Goal: Check status: Check status

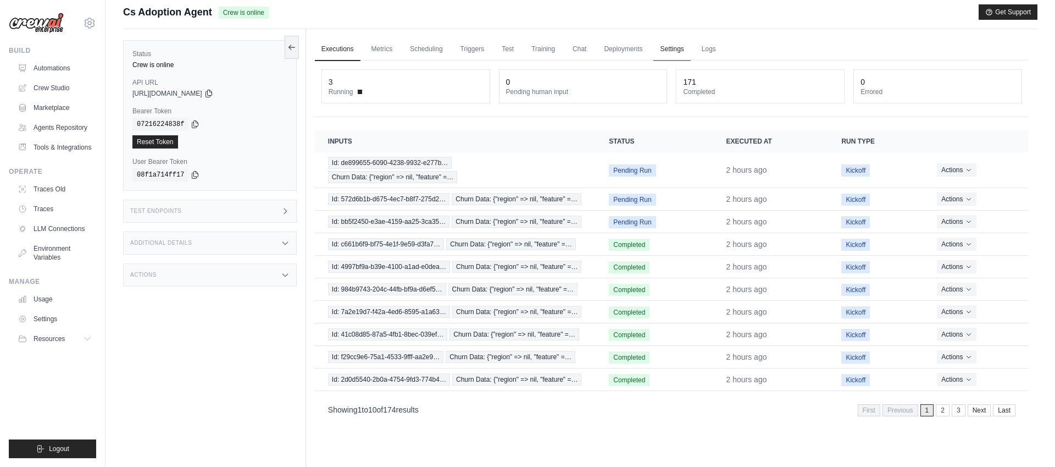
click at [669, 49] on link "Settings" at bounding box center [671, 49] width 37 height 23
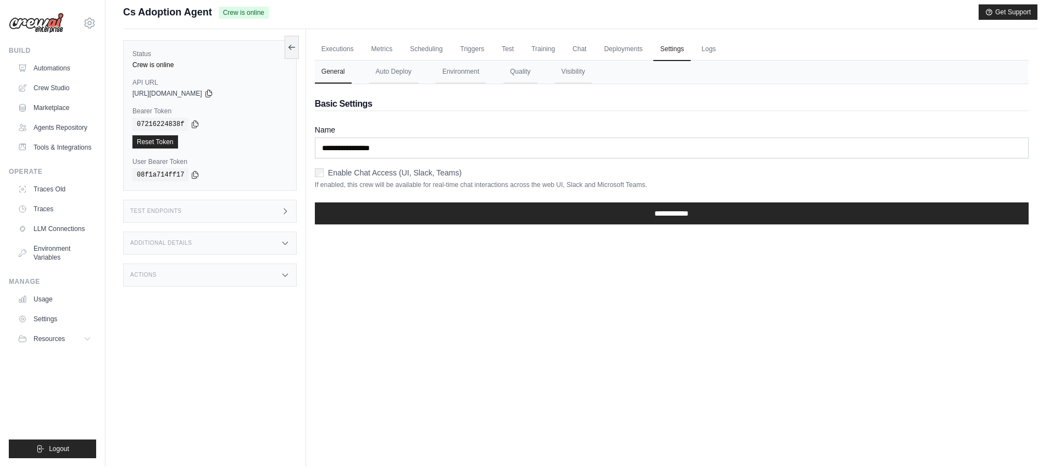
scroll to position [9, 0]
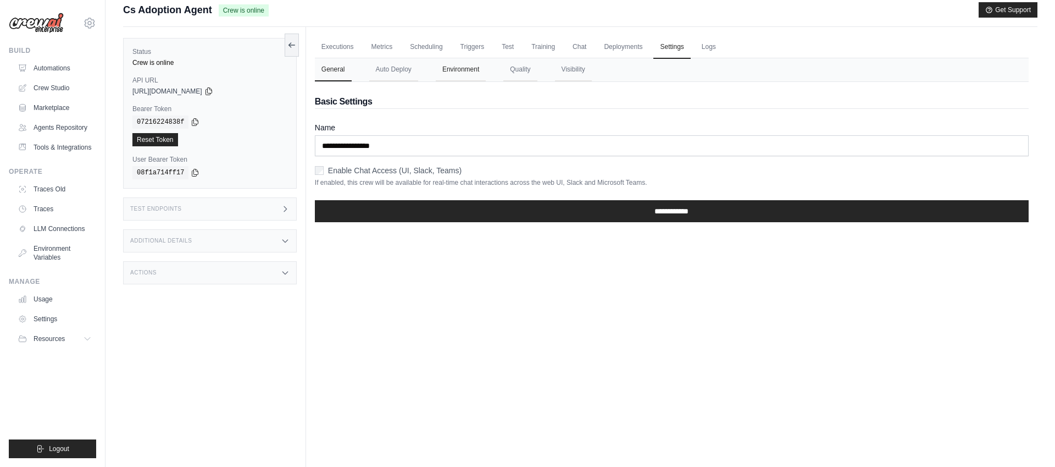
click at [455, 71] on button "Environment" at bounding box center [461, 69] width 50 height 23
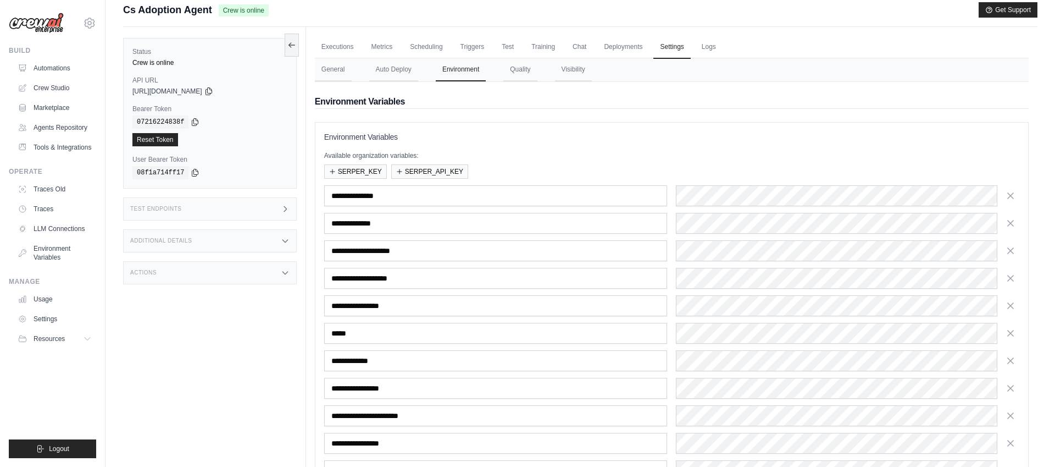
scroll to position [117, 0]
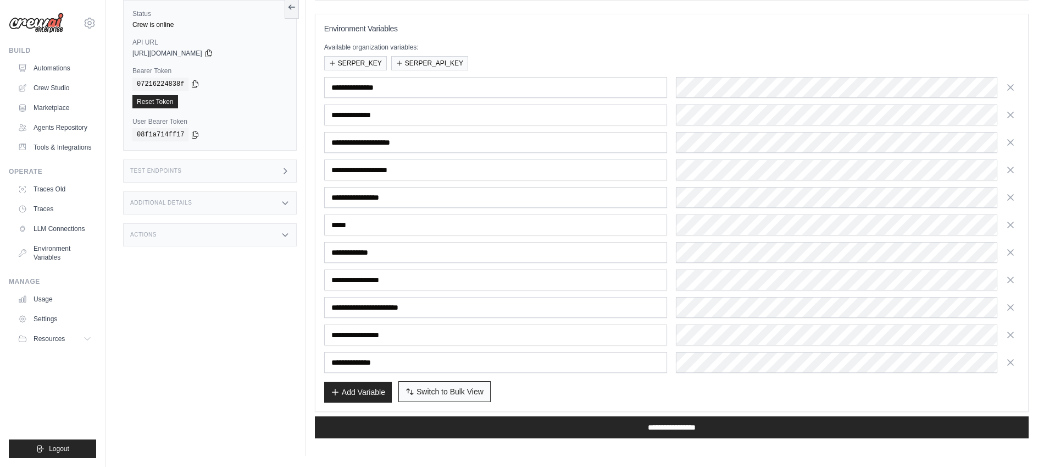
click at [441, 398] on button "Switch to Bulk View Switch to Table View" at bounding box center [444, 391] width 92 height 21
type textarea "**********"
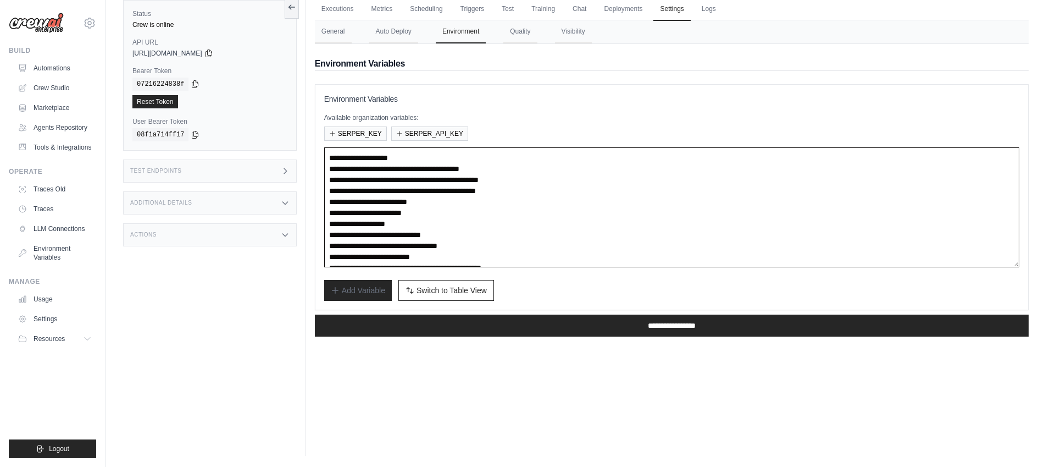
click at [525, 236] on textarea "**********" at bounding box center [671, 207] width 695 height 120
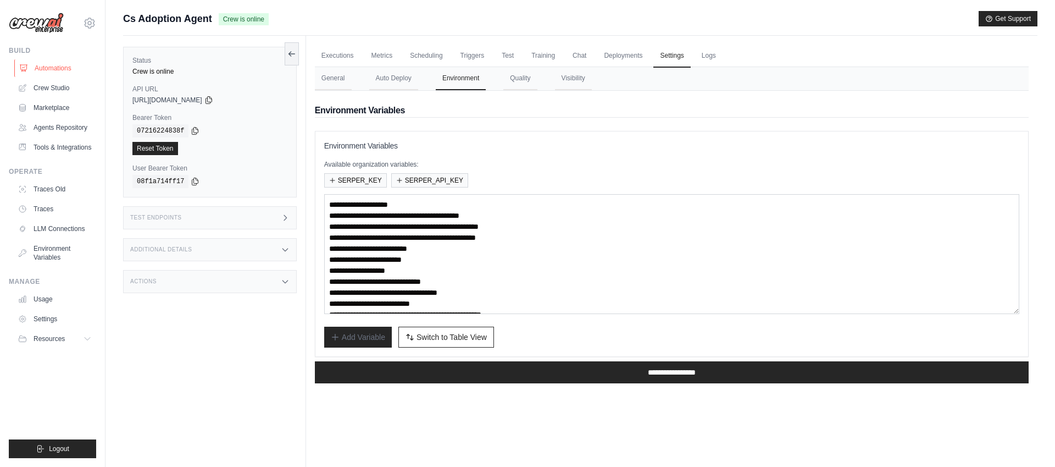
drag, startPoint x: 51, startPoint y: 71, endPoint x: 61, endPoint y: 71, distance: 9.9
click at [51, 71] on link "Automations" at bounding box center [55, 68] width 83 height 18
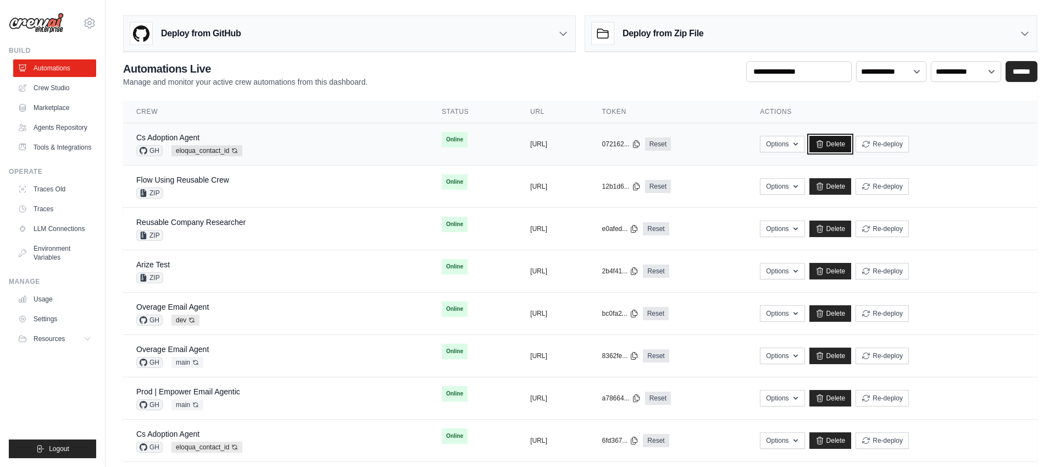
click at [852, 145] on link "Delete" at bounding box center [831, 144] width 42 height 16
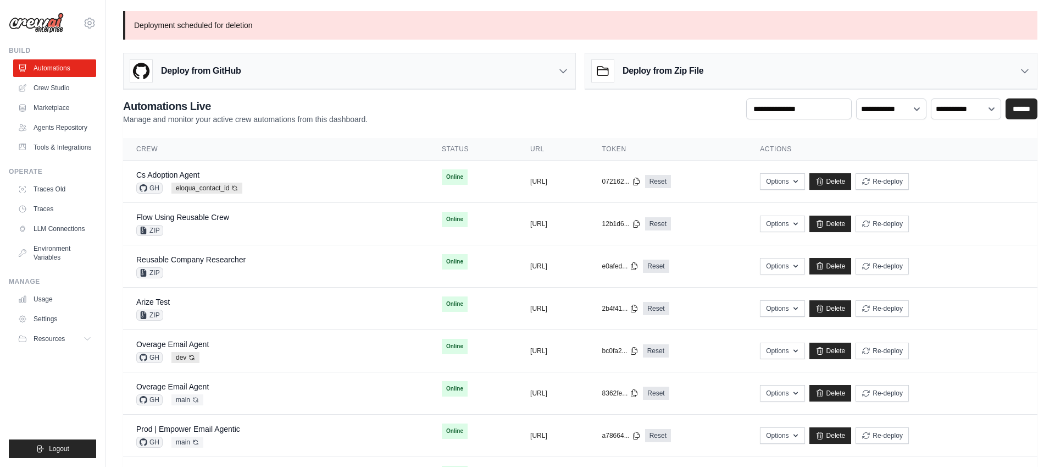
drag, startPoint x: 46, startPoint y: 70, endPoint x: 175, endPoint y: 84, distance: 129.8
click at [46, 70] on link "Automations" at bounding box center [54, 68] width 83 height 18
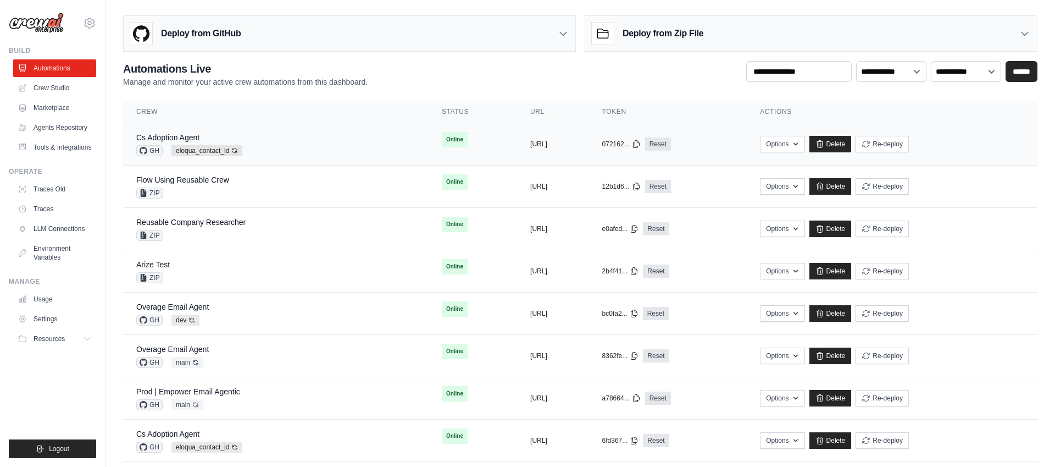
click at [248, 133] on div "Cs Adoption Agent GH eloqua_contact_id Auto-deploy enabled" at bounding box center [275, 144] width 279 height 24
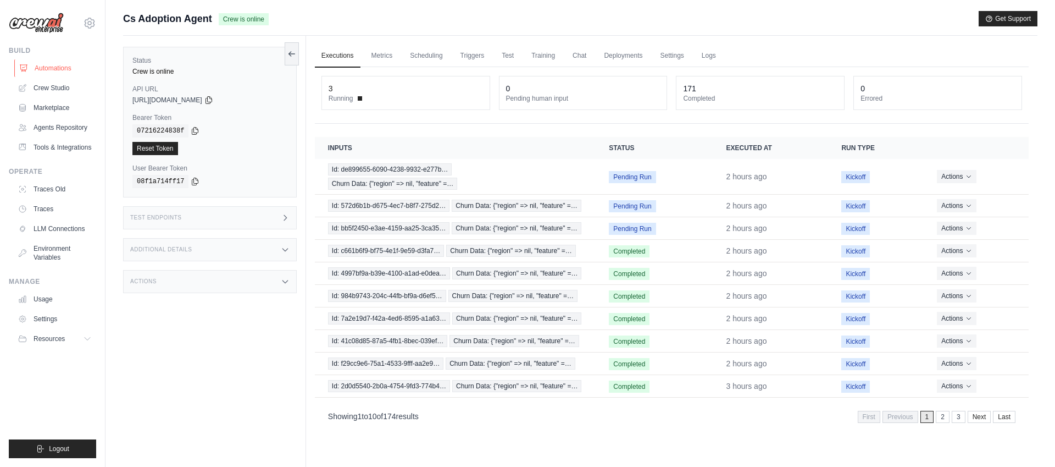
click at [50, 67] on link "Automations" at bounding box center [55, 68] width 83 height 18
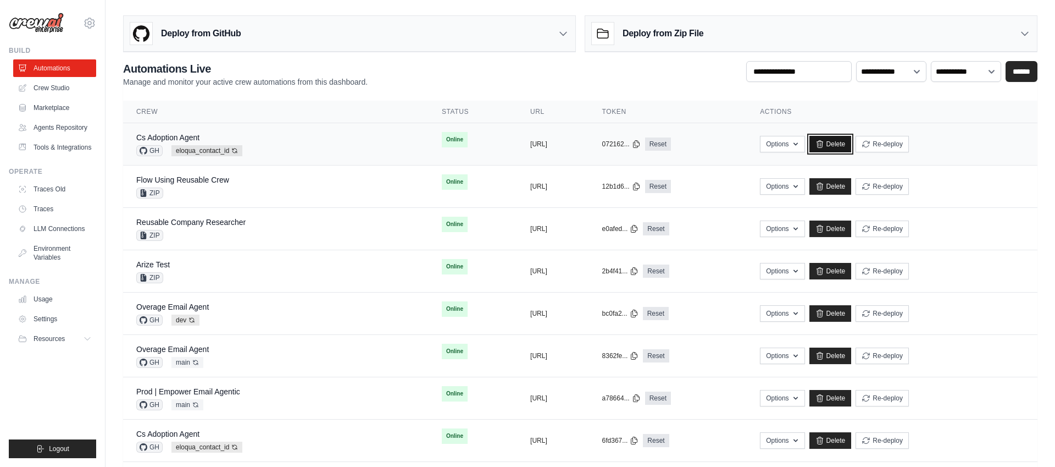
click at [852, 144] on link "Delete" at bounding box center [831, 144] width 42 height 16
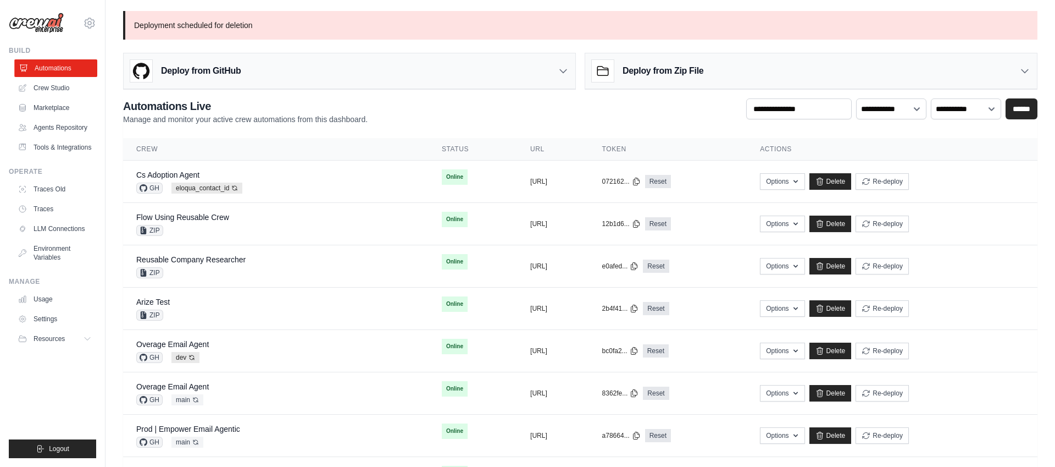
click at [51, 69] on link "Automations" at bounding box center [55, 68] width 83 height 18
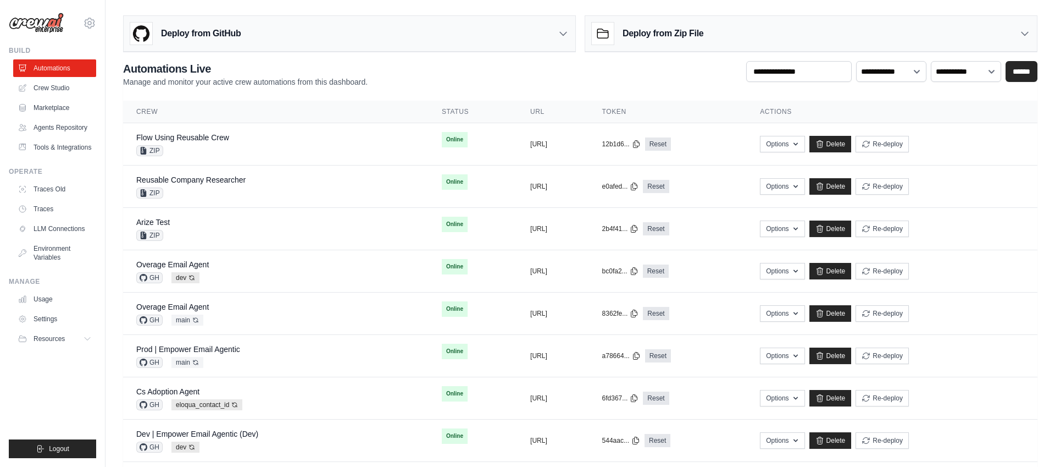
click at [259, 37] on div "Deploy from GitHub" at bounding box center [350, 34] width 452 height 36
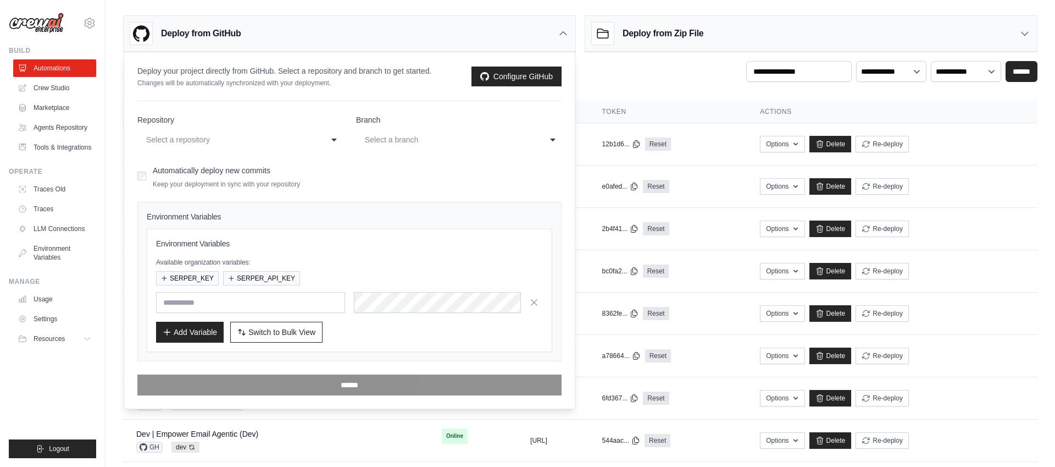
click at [242, 141] on div "Select a repository" at bounding box center [229, 139] width 166 height 13
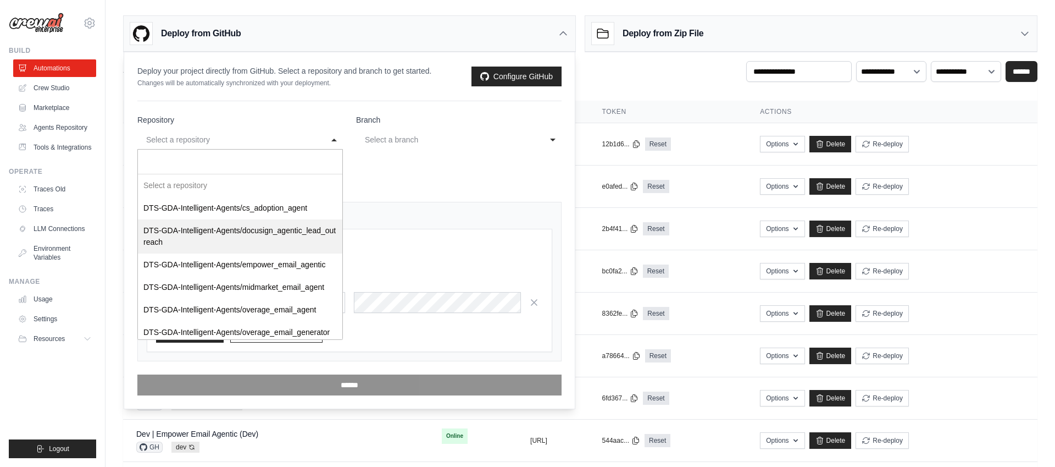
scroll to position [4, 0]
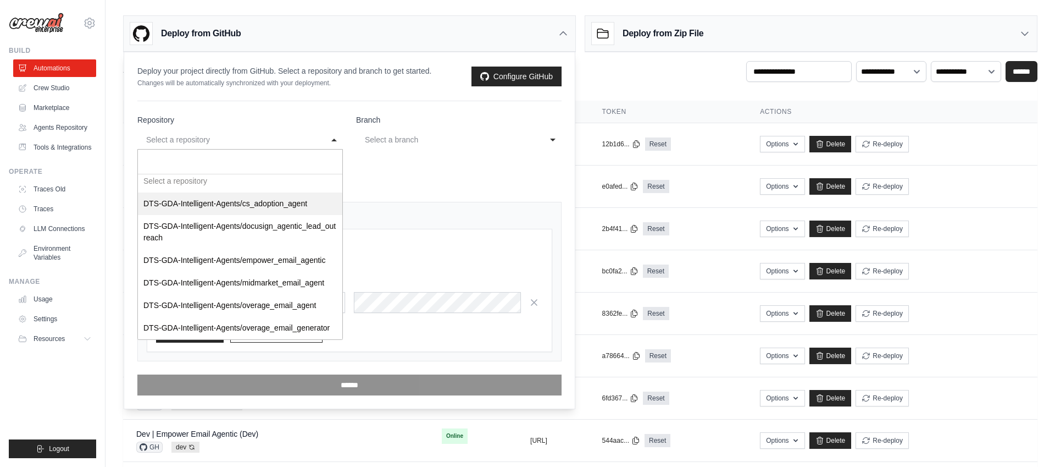
select select "**********"
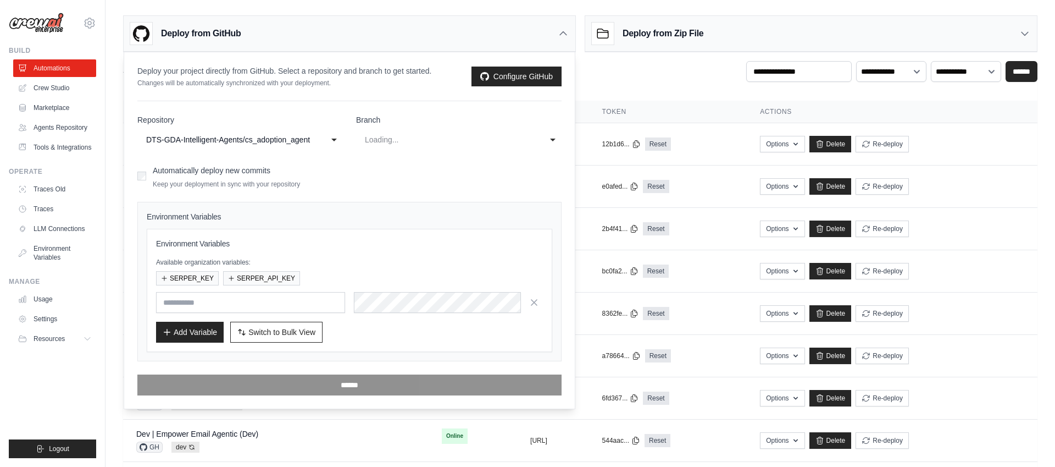
scroll to position [0, 0]
click at [447, 145] on div "main" at bounding box center [448, 139] width 166 height 13
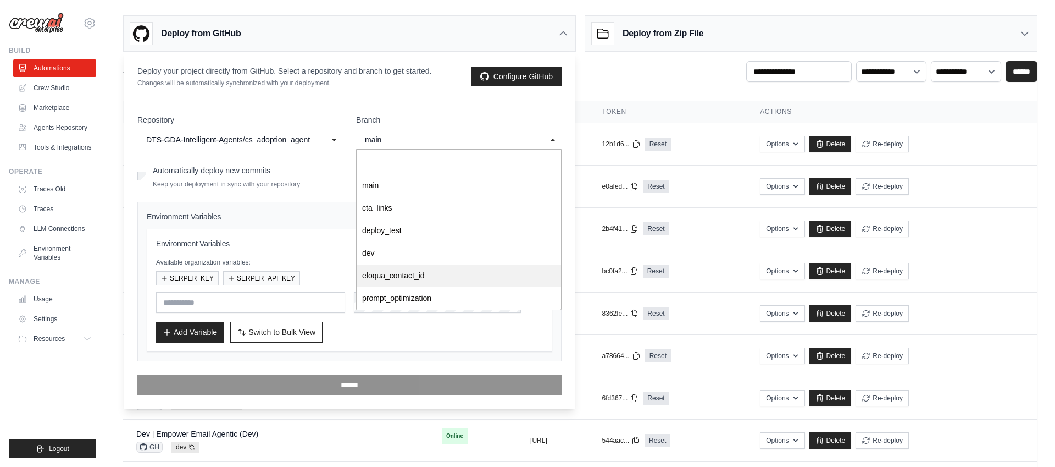
select select "**********"
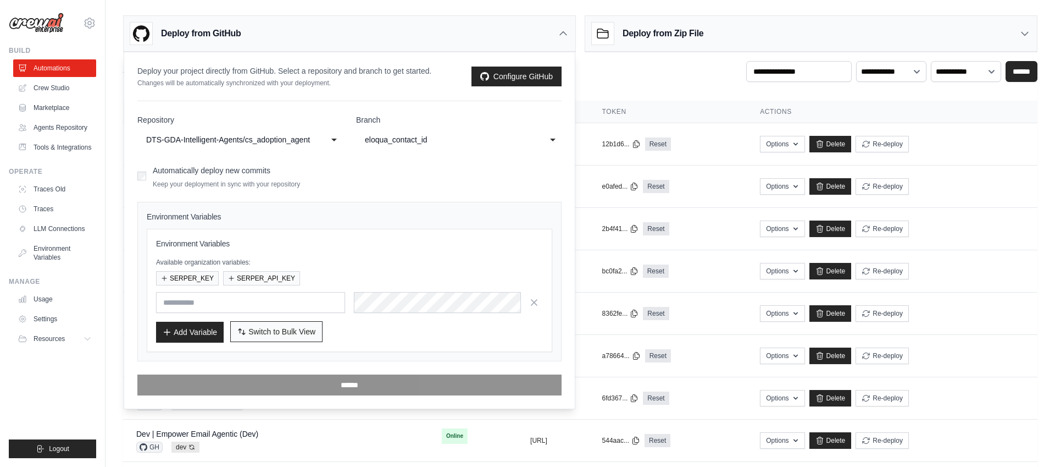
click at [277, 333] on span "Switch to Bulk View" at bounding box center [281, 331] width 67 height 11
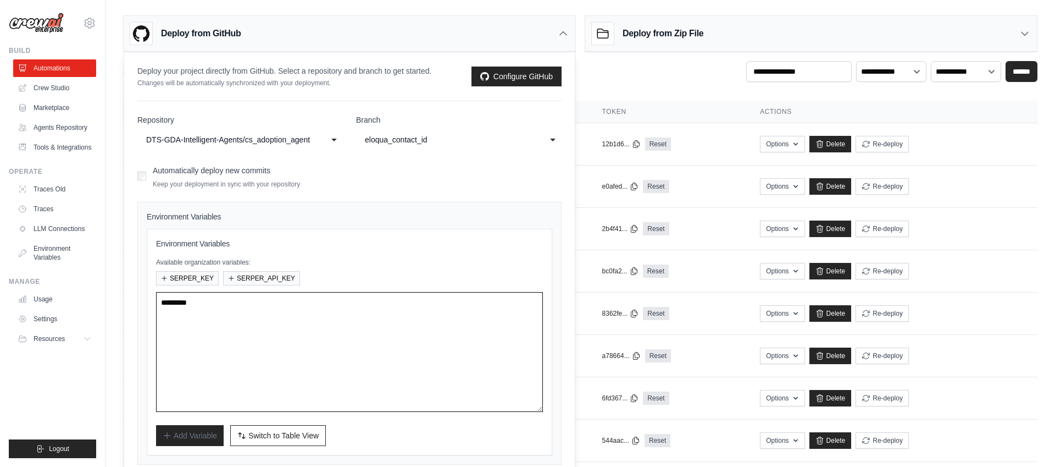
click at [263, 312] on textarea at bounding box center [349, 352] width 387 height 120
paste textarea "**********"
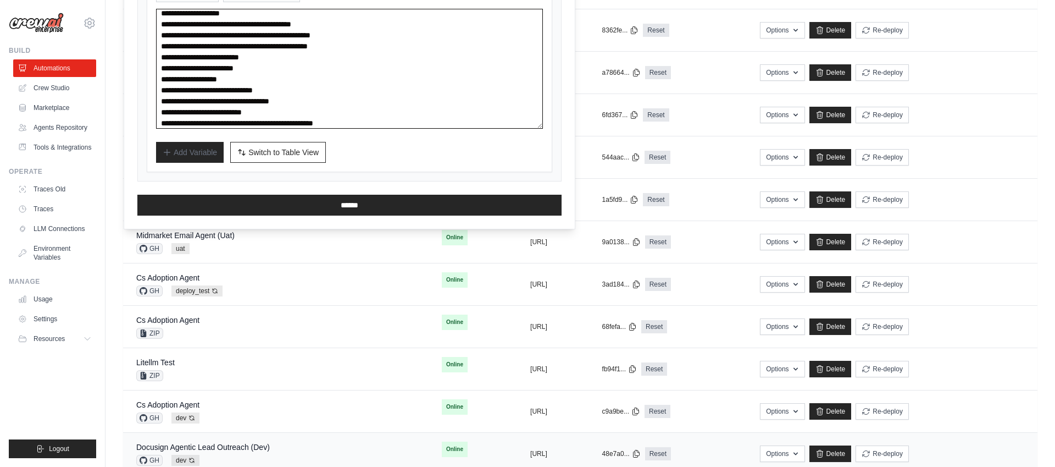
scroll to position [280, 0]
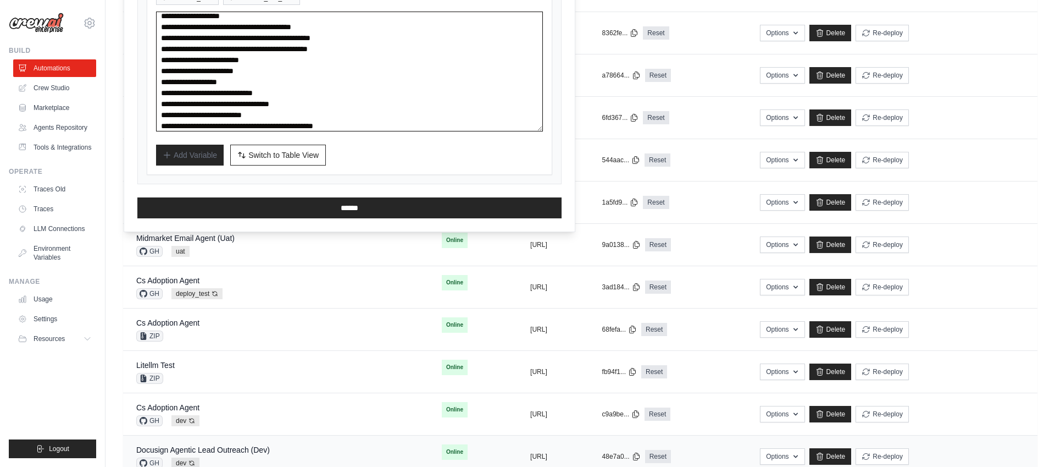
type textarea "**********"
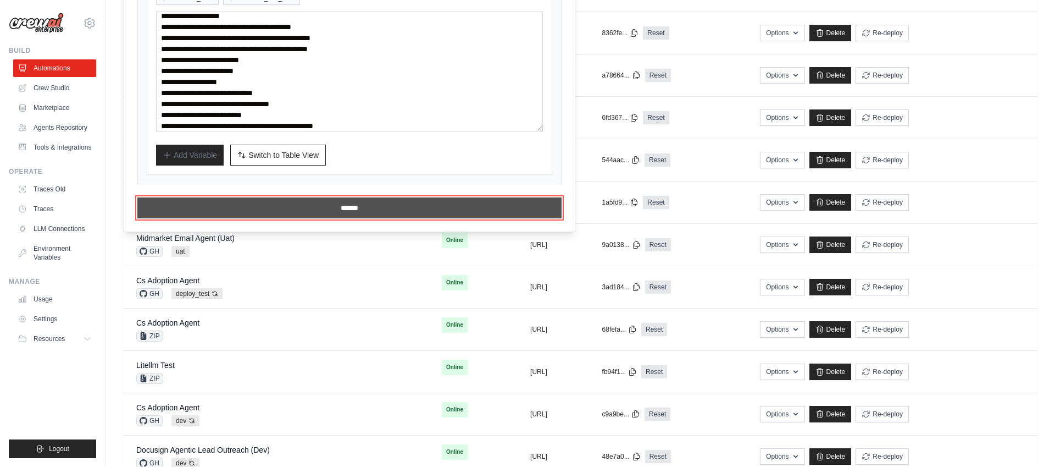
click at [311, 206] on input "******" at bounding box center [349, 207] width 424 height 21
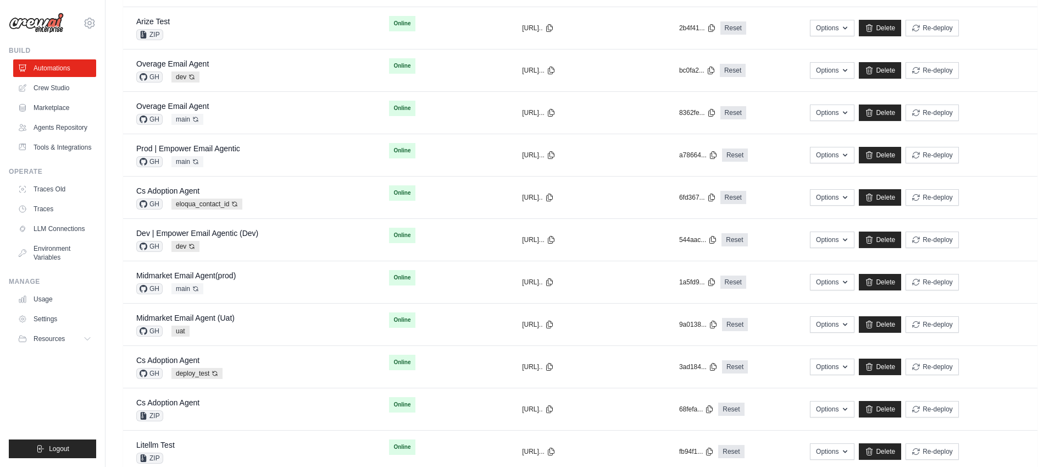
scroll to position [0, 0]
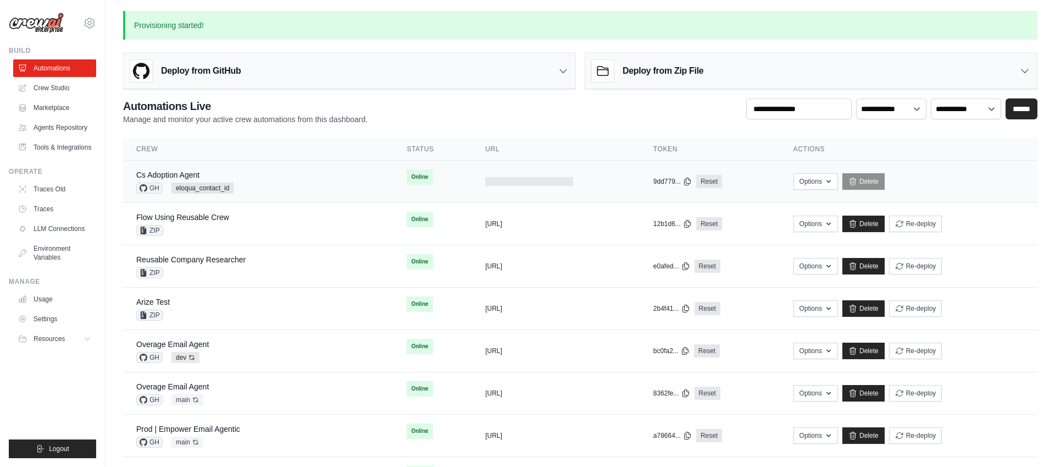
click at [380, 186] on td "Cs Adoption Agent GH eloqua_contact_id" at bounding box center [258, 181] width 270 height 42
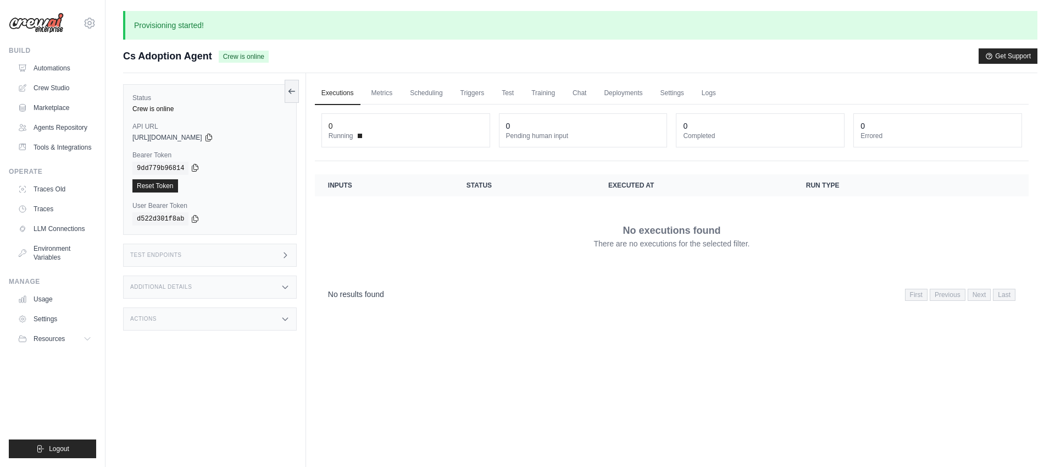
click at [196, 169] on icon at bounding box center [195, 167] width 6 height 7
click at [213, 135] on icon at bounding box center [208, 136] width 9 height 9
click at [213, 138] on icon at bounding box center [208, 136] width 9 height 9
click at [56, 74] on link "Automations" at bounding box center [55, 68] width 83 height 18
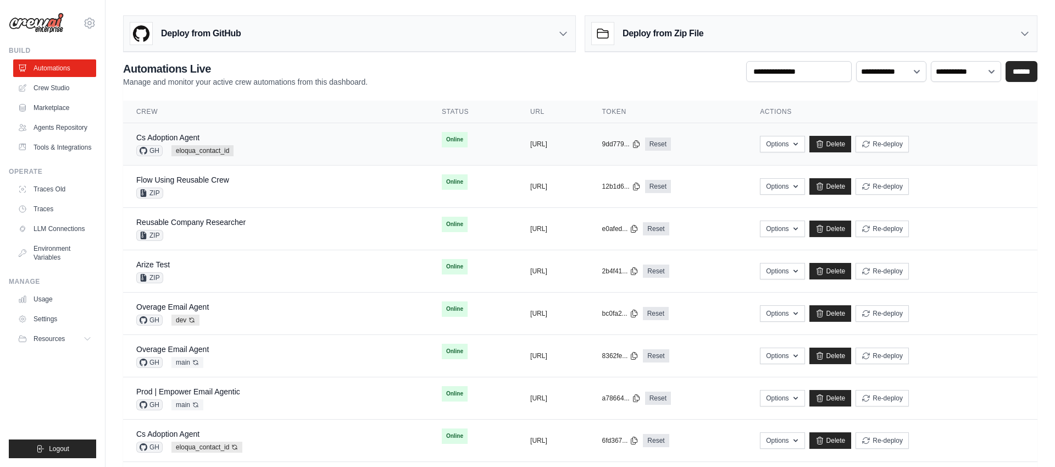
click at [451, 145] on td "Online" at bounding box center [473, 139] width 88 height 33
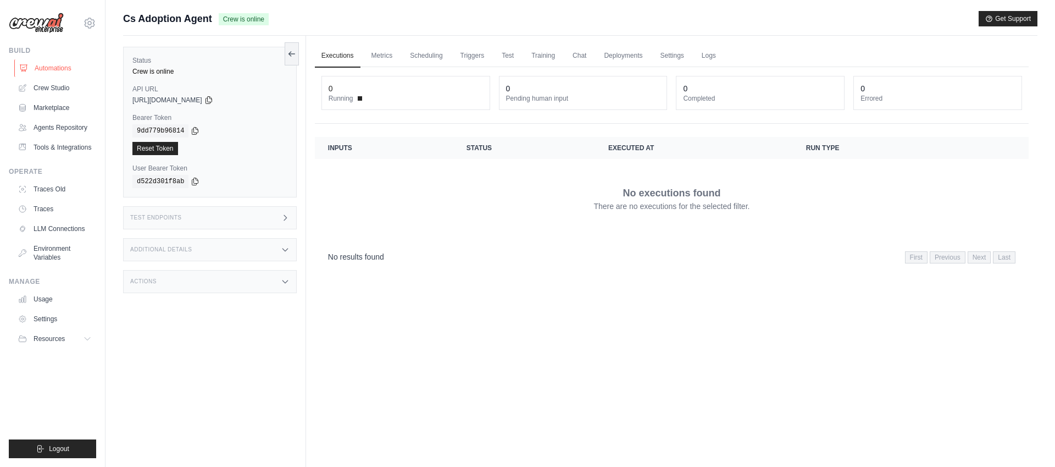
click at [64, 67] on link "Automations" at bounding box center [55, 68] width 83 height 18
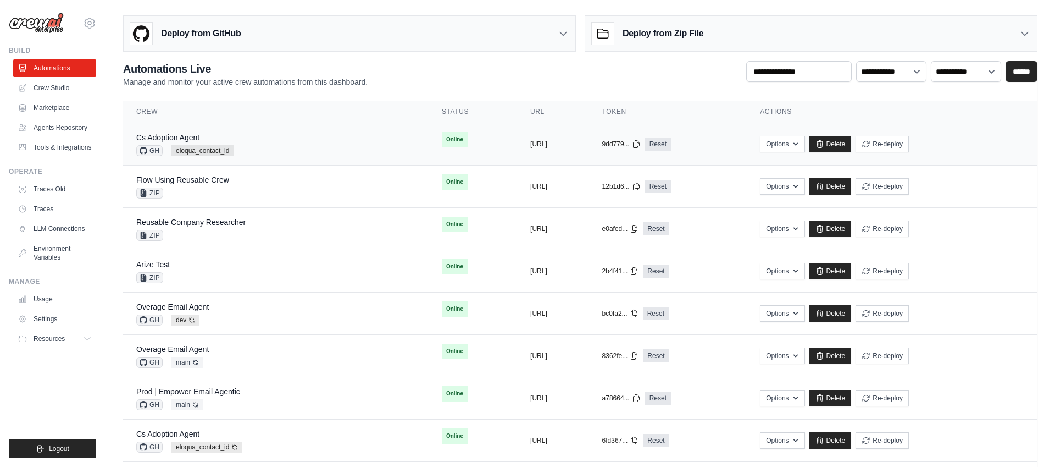
click at [343, 145] on div "Cs Adoption Agent GH eloqua_contact_id" at bounding box center [275, 144] width 279 height 24
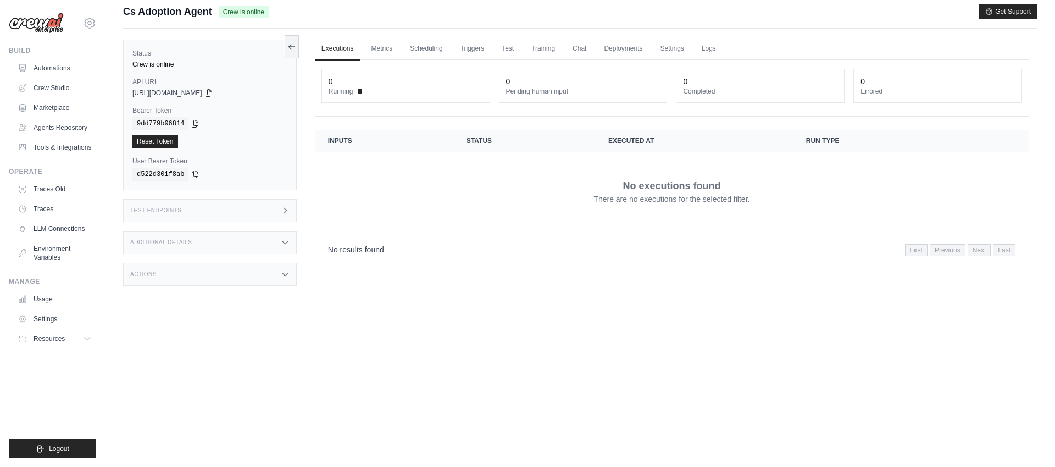
scroll to position [8, 0]
click at [60, 67] on link "Automations" at bounding box center [55, 68] width 83 height 18
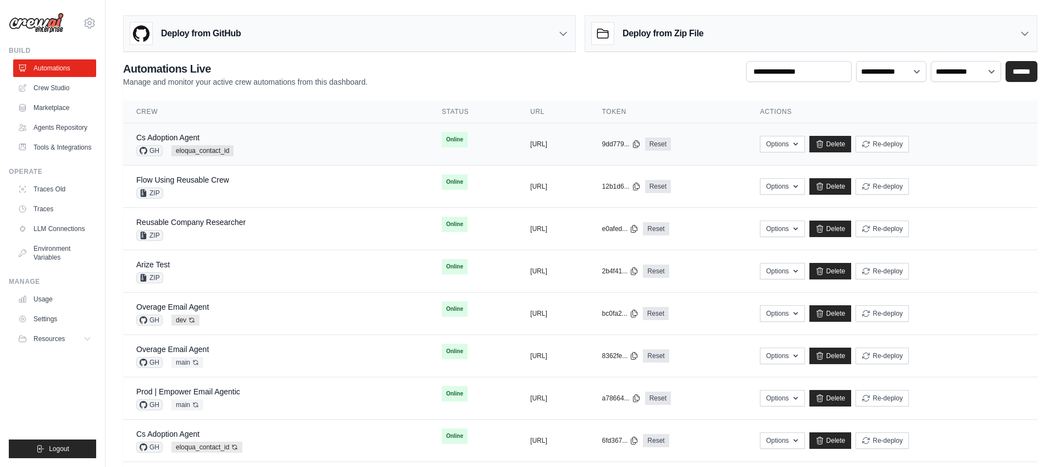
scroll to position [1, 0]
click at [290, 142] on div "Cs Adoption Agent GH eloqua_contact_id" at bounding box center [275, 143] width 279 height 24
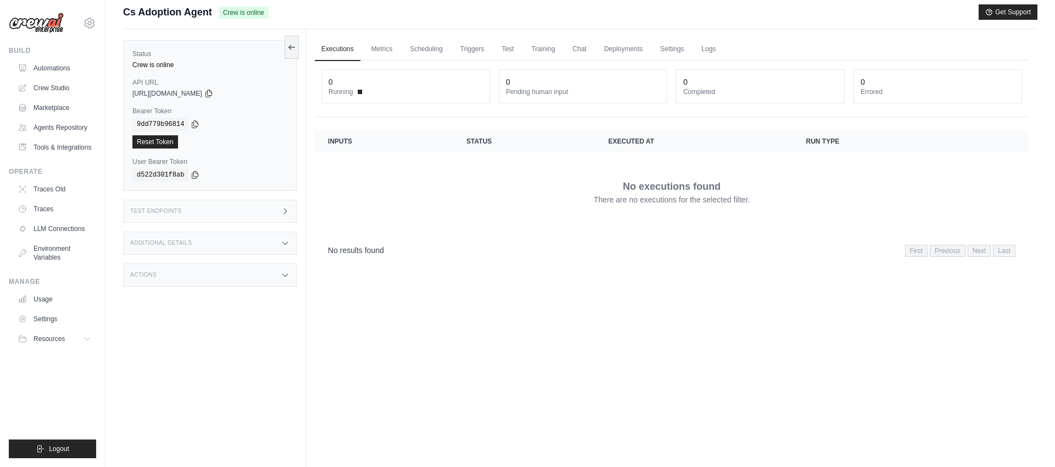
scroll to position [11, 0]
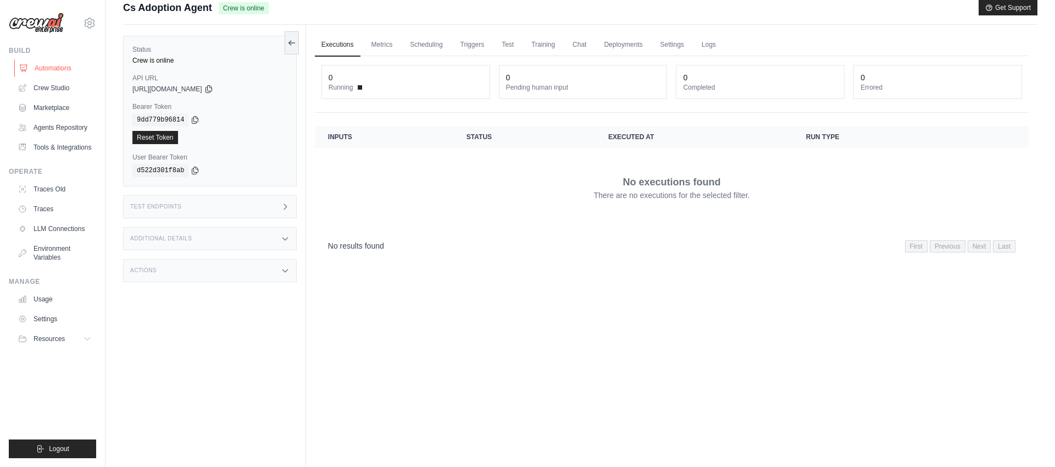
click at [56, 65] on link "Automations" at bounding box center [55, 68] width 83 height 18
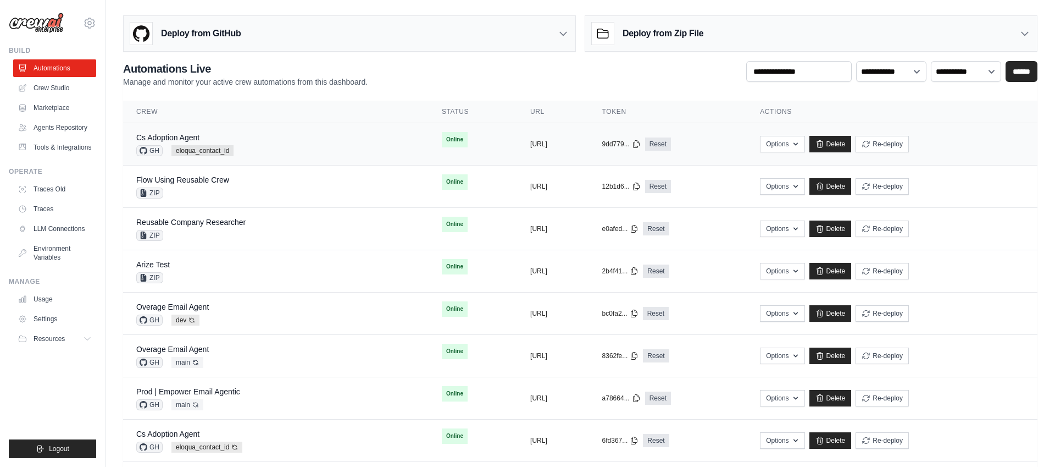
click at [296, 144] on div "Cs Adoption Agent GH eloqua_contact_id" at bounding box center [275, 144] width 279 height 24
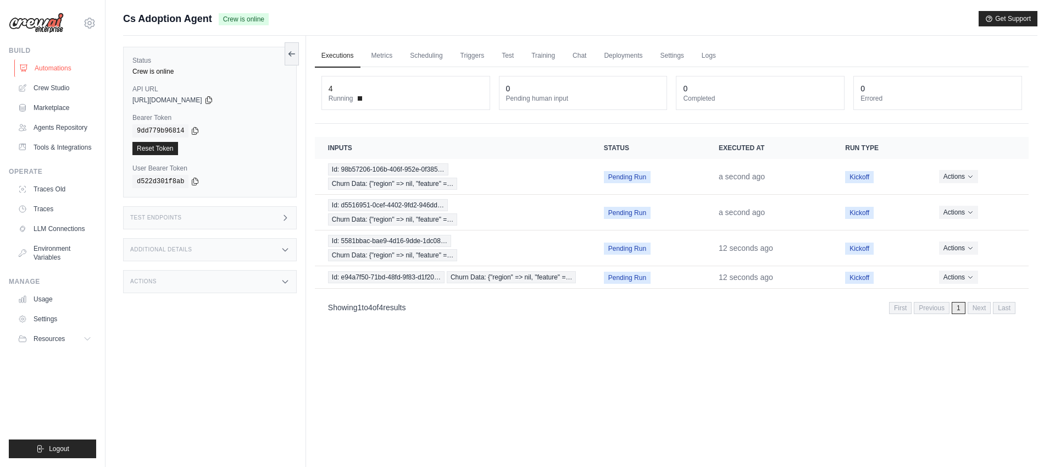
click at [60, 68] on link "Automations" at bounding box center [55, 68] width 83 height 18
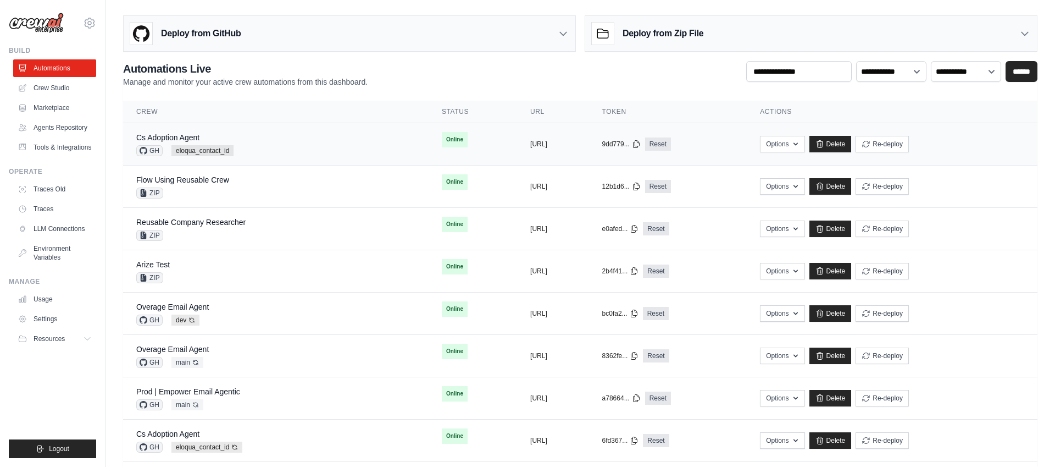
click at [445, 142] on td "Online" at bounding box center [473, 139] width 88 height 33
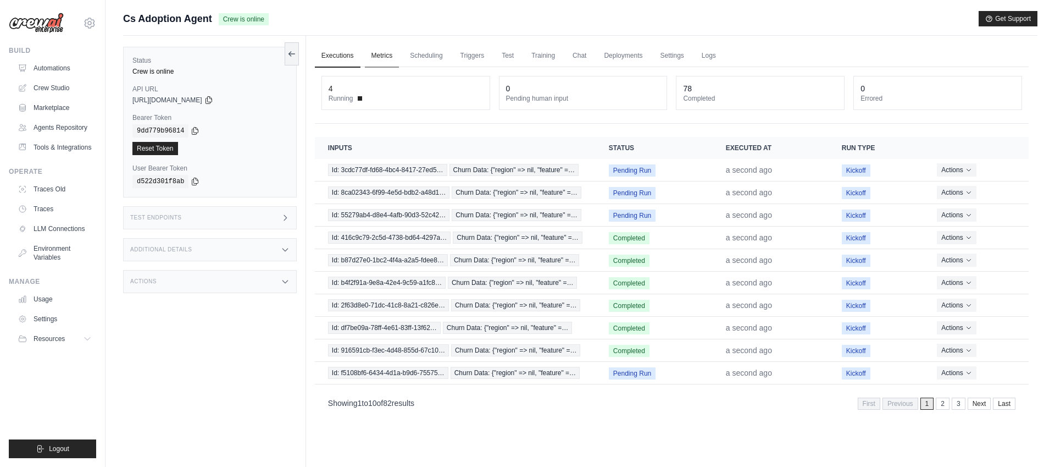
click at [386, 55] on link "Metrics" at bounding box center [382, 56] width 35 height 23
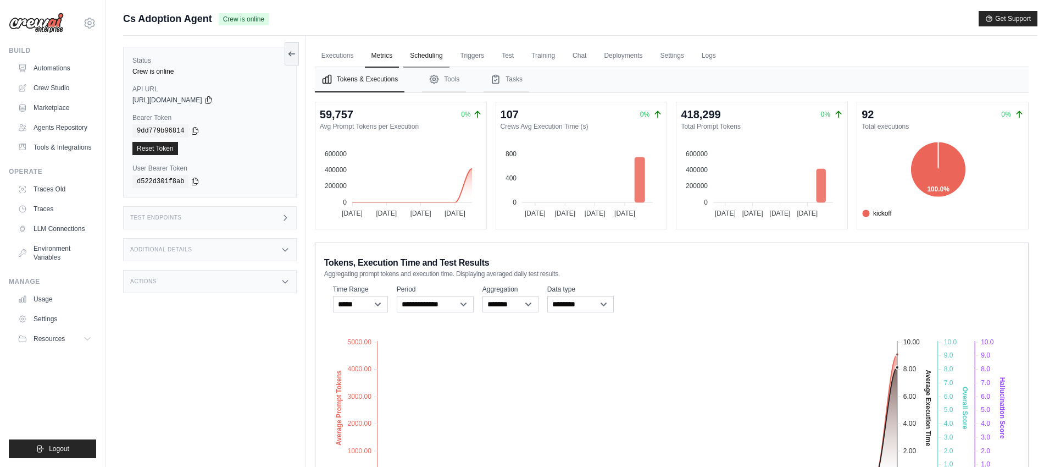
click at [429, 58] on link "Scheduling" at bounding box center [426, 56] width 46 height 23
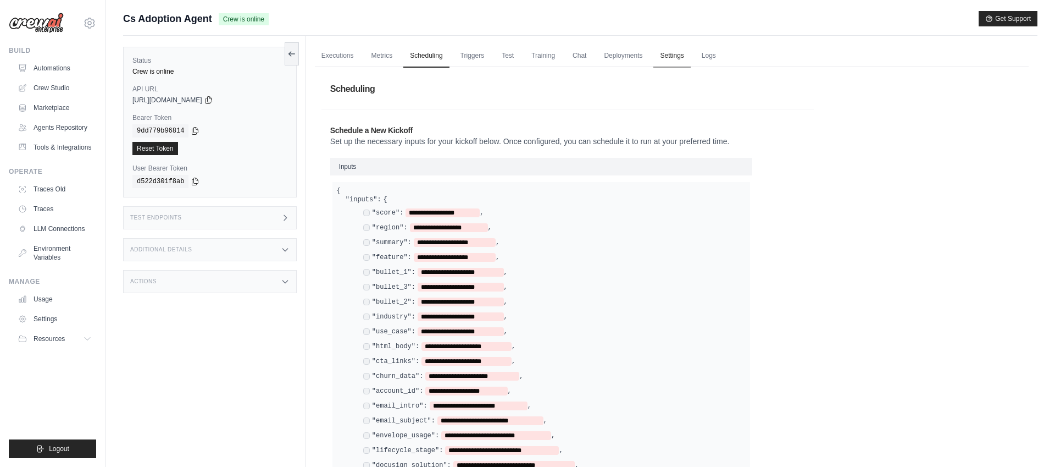
click at [678, 57] on link "Settings" at bounding box center [671, 56] width 37 height 23
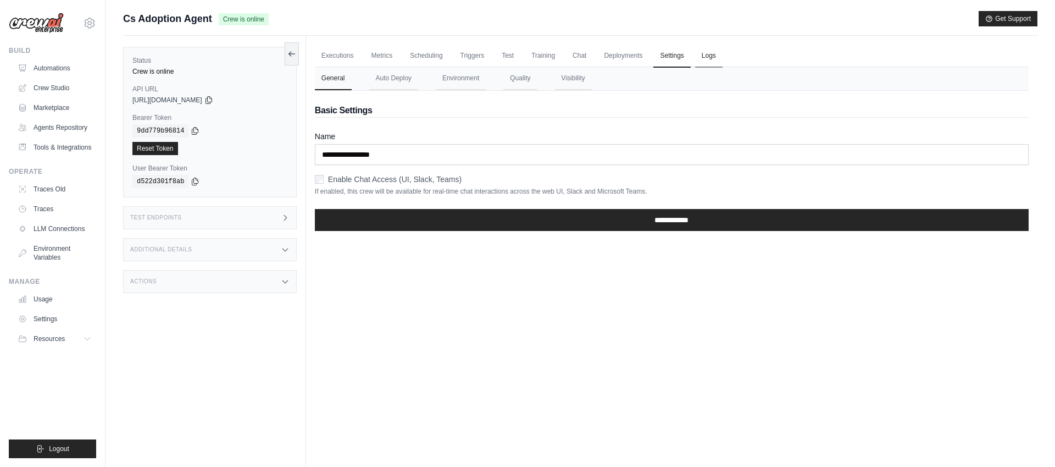
click at [708, 58] on link "Logs" at bounding box center [708, 56] width 27 height 23
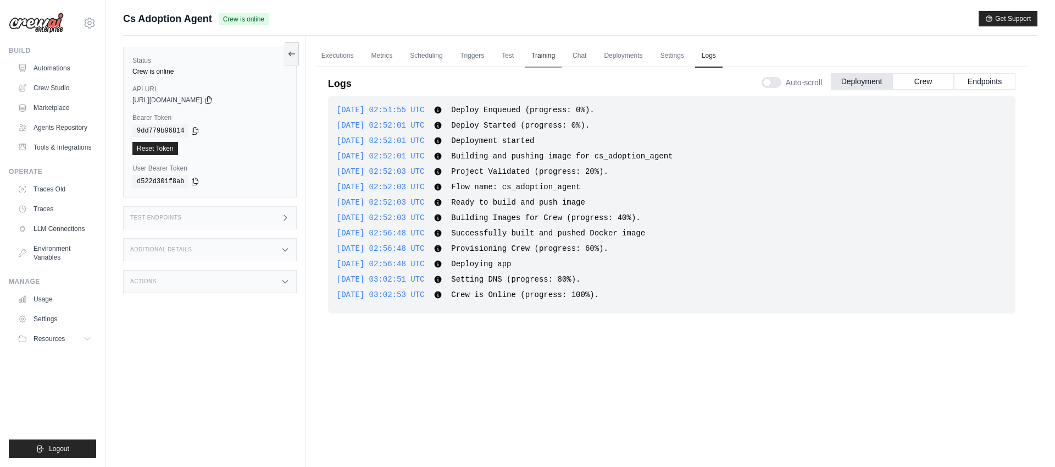
click at [536, 57] on link "Training" at bounding box center [543, 56] width 37 height 23
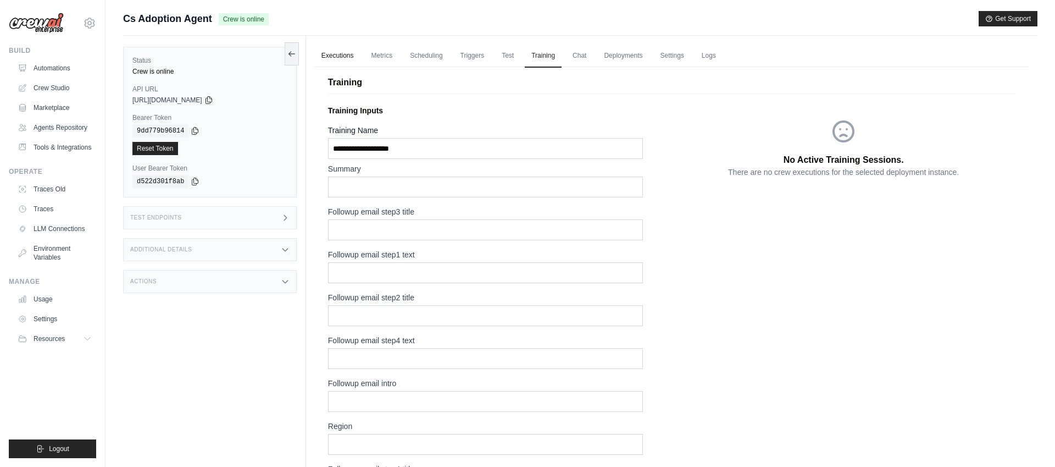
click at [342, 59] on link "Executions" at bounding box center [338, 56] width 46 height 23
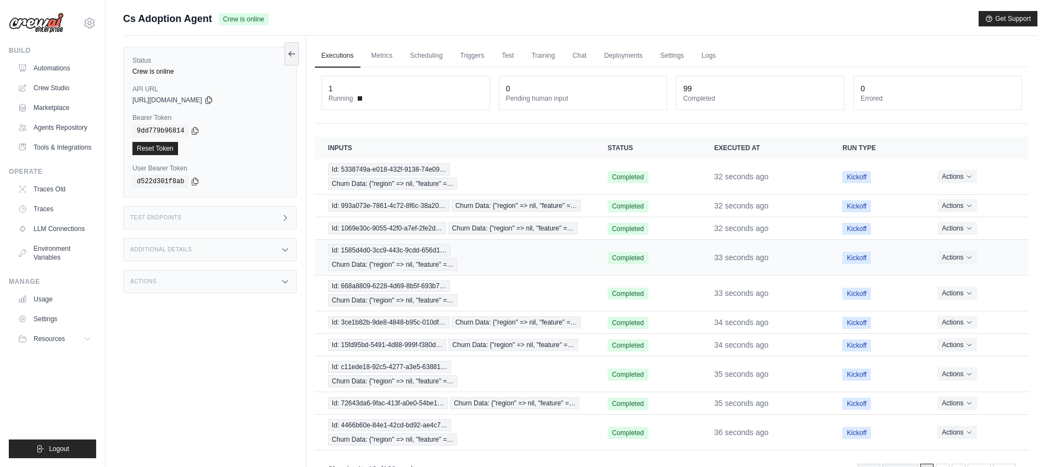
scroll to position [47, 0]
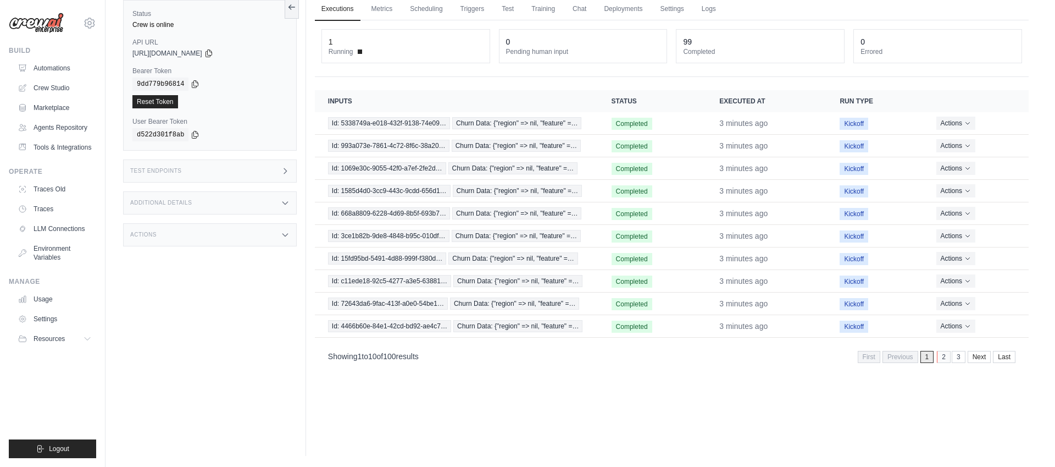
click at [941, 358] on link "2" at bounding box center [944, 357] width 14 height 12
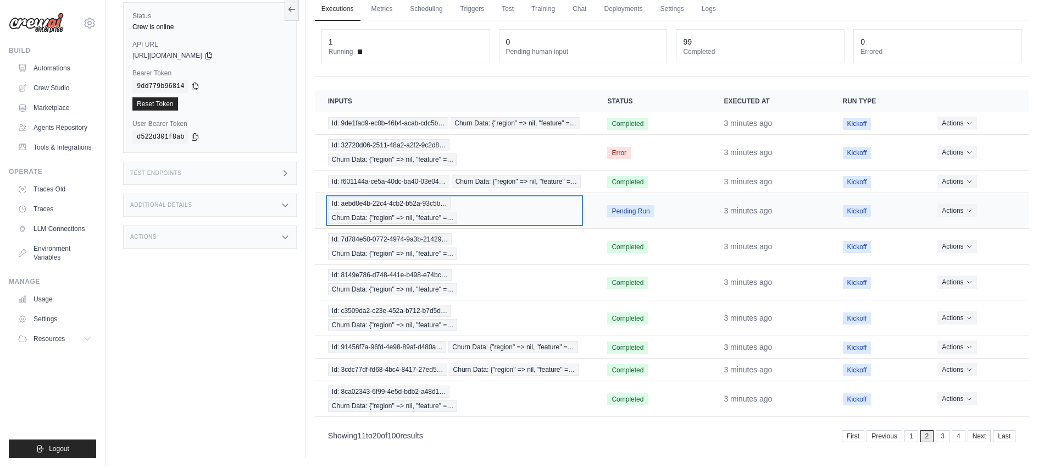
click at [518, 197] on div "Id: aebd0e4b-22c4-4cb2-b52a-93c5b… Churn Data: {"region" => nil, "feature" =…" at bounding box center [454, 210] width 253 height 26
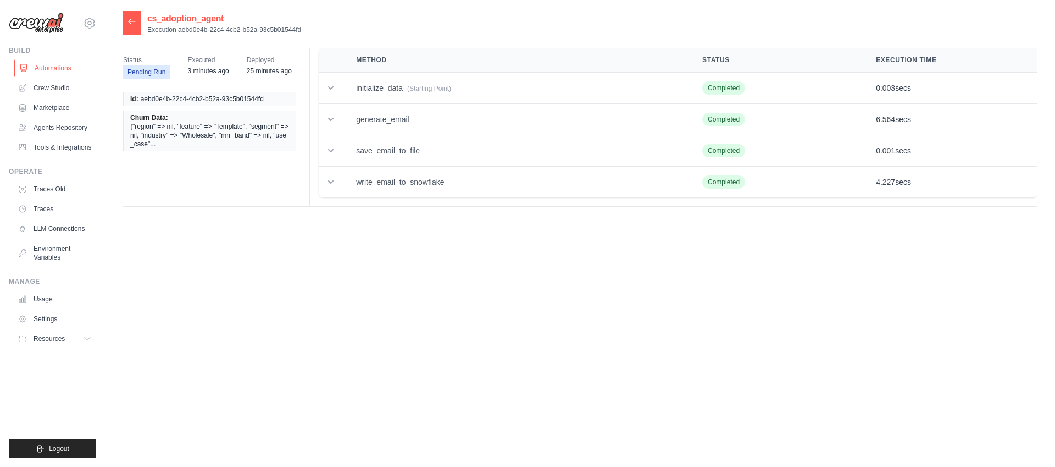
drag, startPoint x: 61, startPoint y: 69, endPoint x: 87, endPoint y: 69, distance: 26.4
click at [61, 69] on link "Automations" at bounding box center [55, 68] width 83 height 18
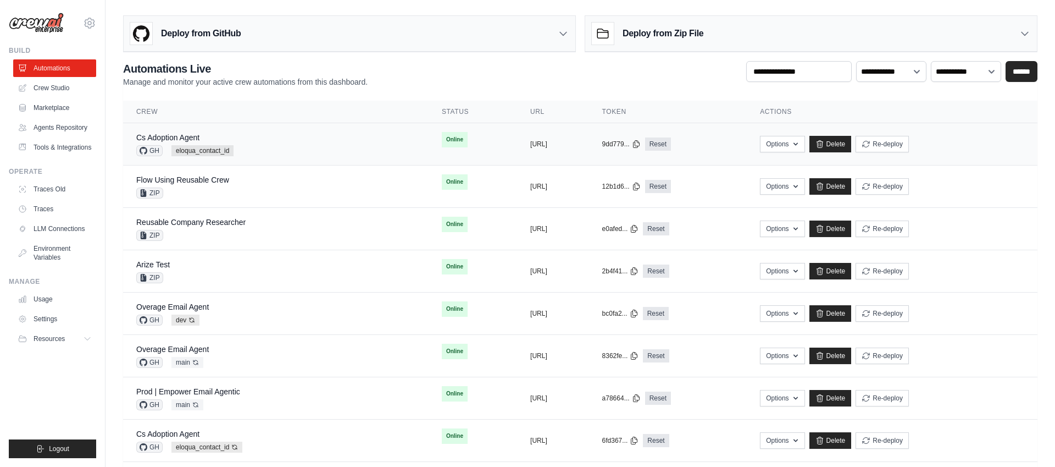
click at [451, 142] on td "Online" at bounding box center [473, 139] width 88 height 33
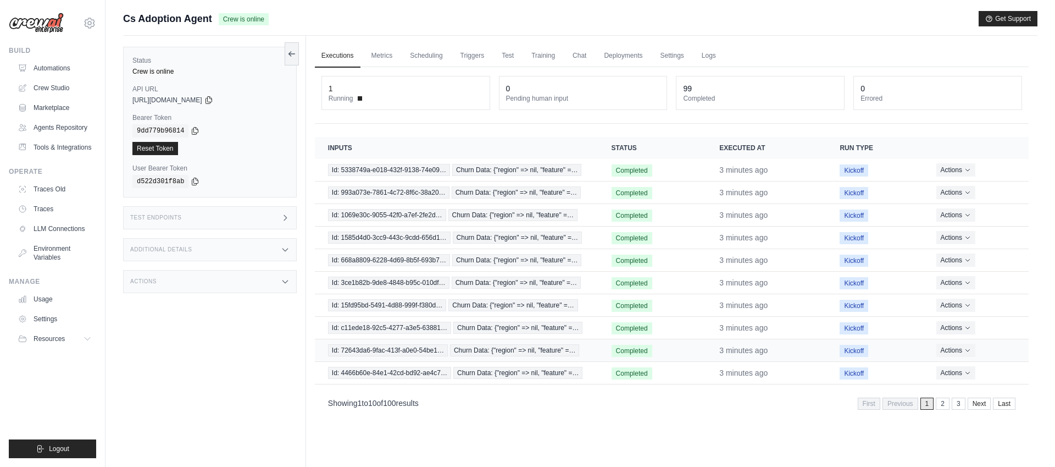
scroll to position [1, 0]
click at [1005, 402] on link "Last" at bounding box center [1005, 403] width 23 height 12
click at [631, 214] on span "Error" at bounding box center [624, 215] width 24 height 12
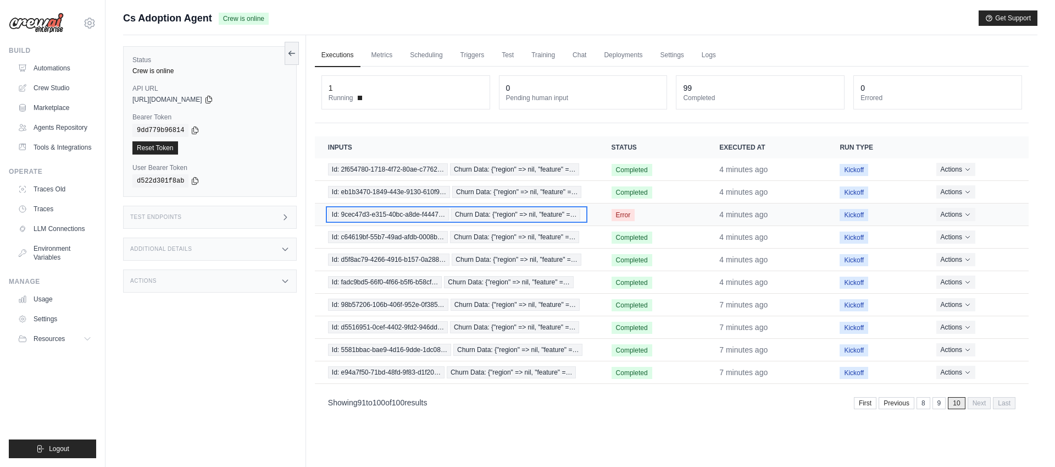
click at [520, 212] on span "Churn Data: {"region" => nil, "feature" =…" at bounding box center [516, 214] width 130 height 12
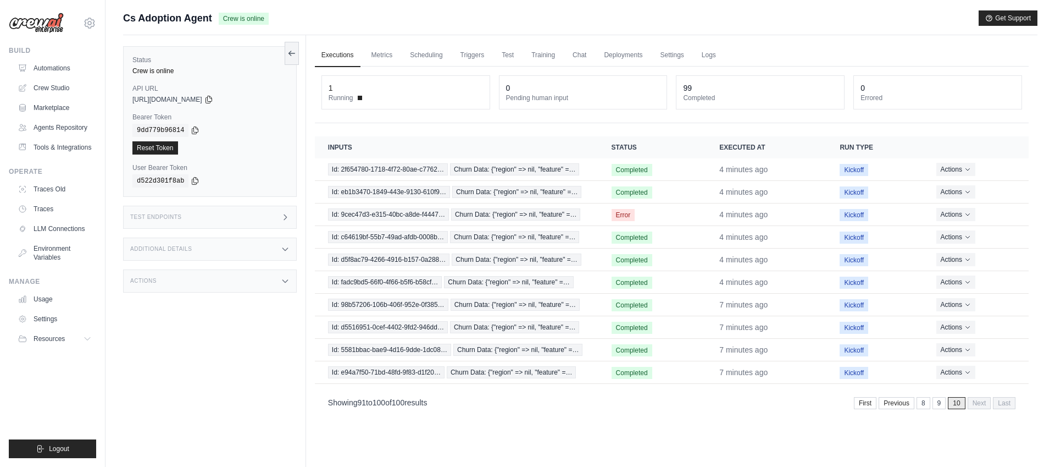
click at [938, 402] on link "9" at bounding box center [940, 403] width 14 height 12
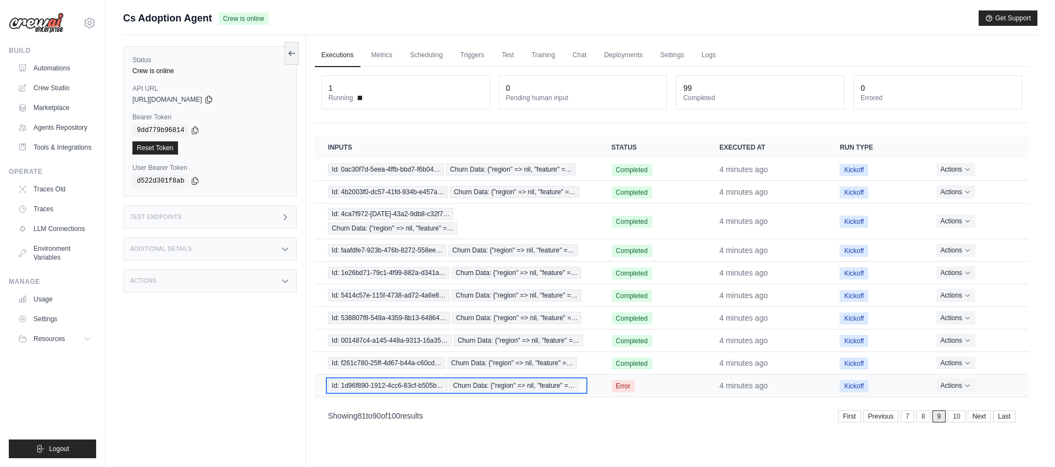
click at [558, 379] on span "Churn Data: {"region" => nil, "feature" =…" at bounding box center [515, 385] width 130 height 12
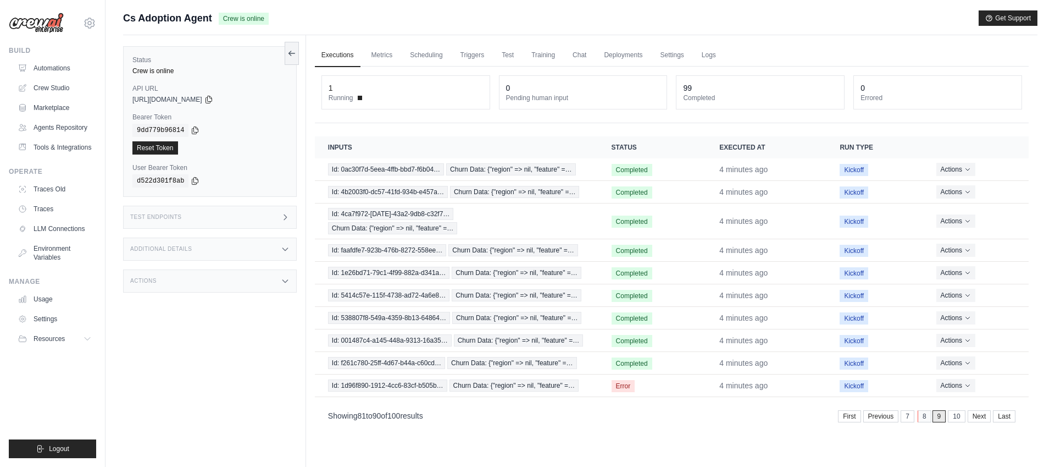
click at [921, 410] on link "8" at bounding box center [925, 416] width 14 height 12
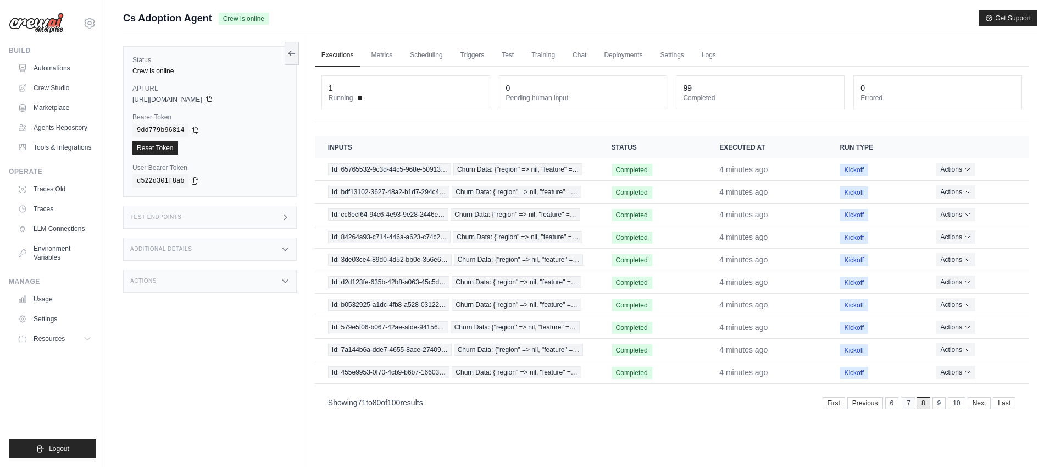
click at [908, 404] on link "7" at bounding box center [909, 403] width 14 height 12
click at [910, 404] on link "6" at bounding box center [913, 403] width 14 height 12
click at [908, 406] on link "5" at bounding box center [913, 403] width 14 height 12
click at [912, 403] on link "4" at bounding box center [913, 403] width 14 height 12
click at [912, 405] on link "3" at bounding box center [913, 403] width 14 height 12
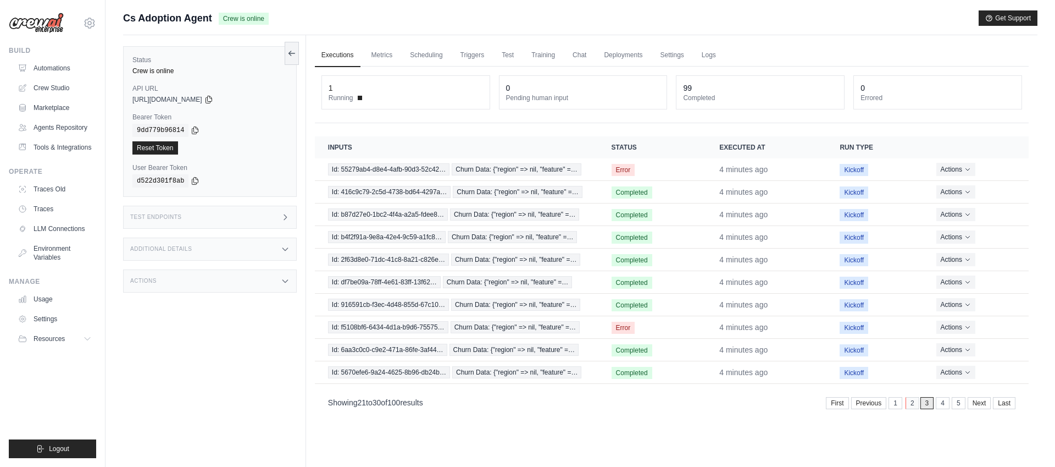
click at [907, 405] on link "2" at bounding box center [913, 403] width 14 height 12
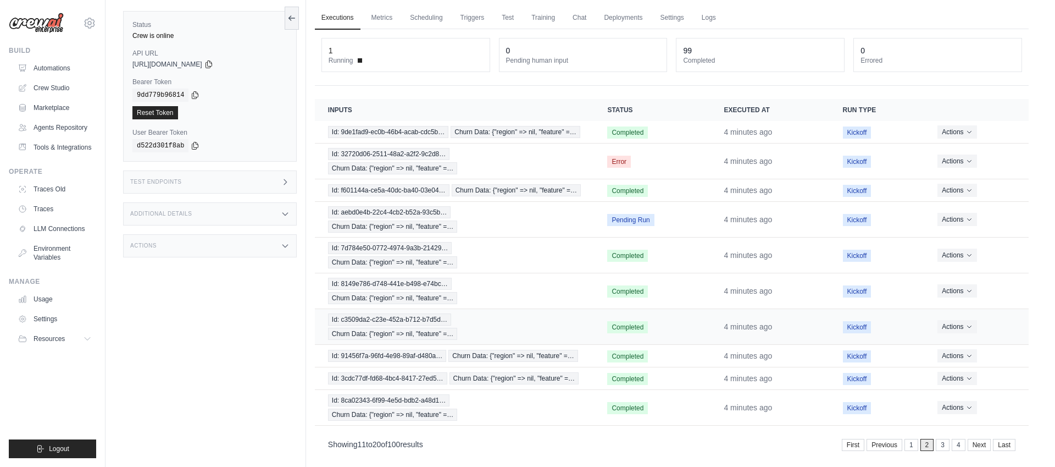
scroll to position [47, 0]
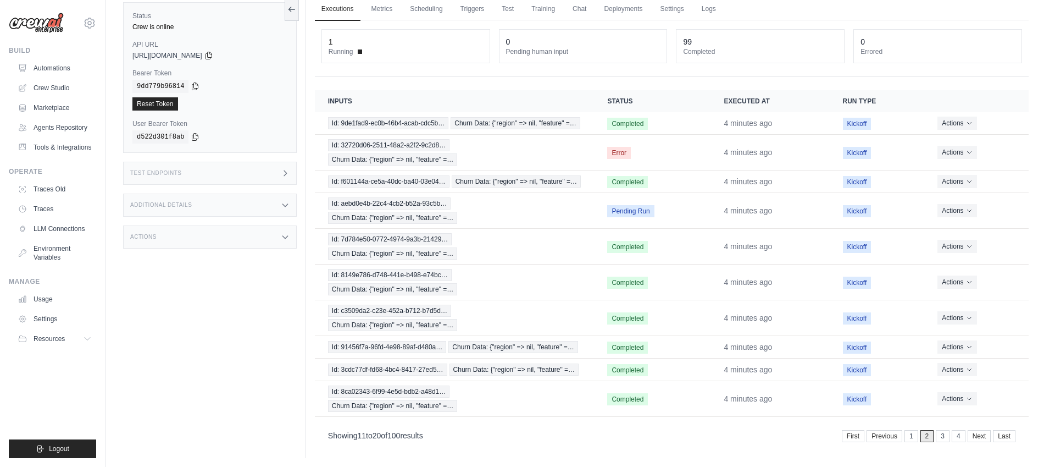
click at [904, 430] on div "First Previous 1 2 3 4 Next Last" at bounding box center [929, 436] width 174 height 12
click at [910, 430] on link "1" at bounding box center [913, 436] width 14 height 12
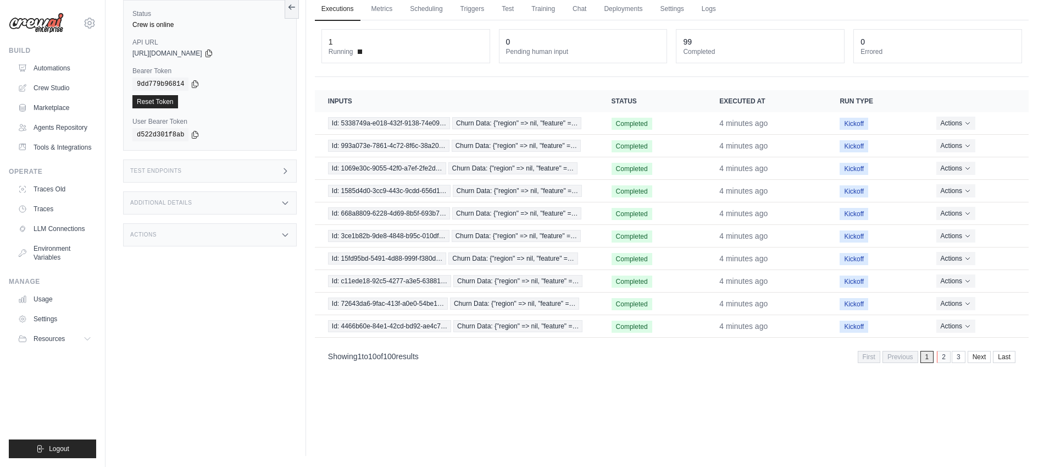
click at [944, 354] on link "2" at bounding box center [944, 357] width 14 height 12
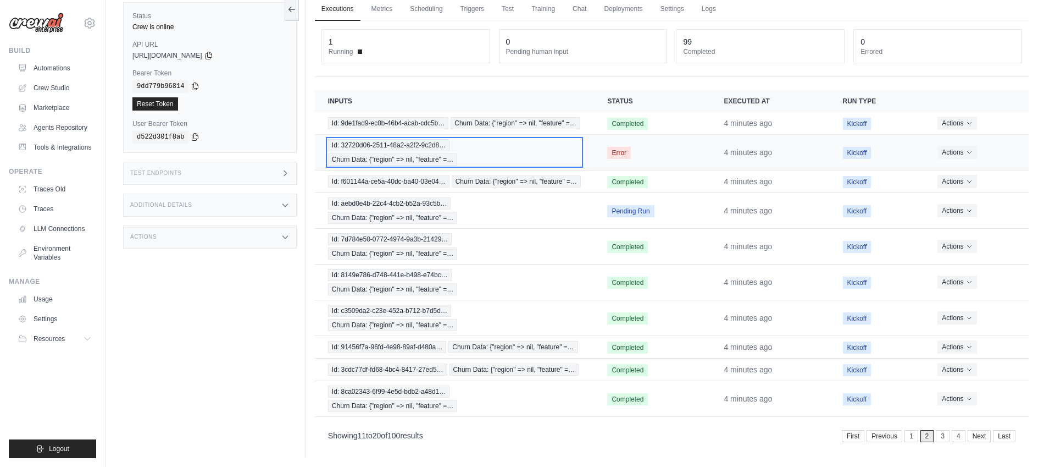
click at [458, 153] on span "Churn Data: {"region" => nil, "feature" =…" at bounding box center [393, 159] width 130 height 12
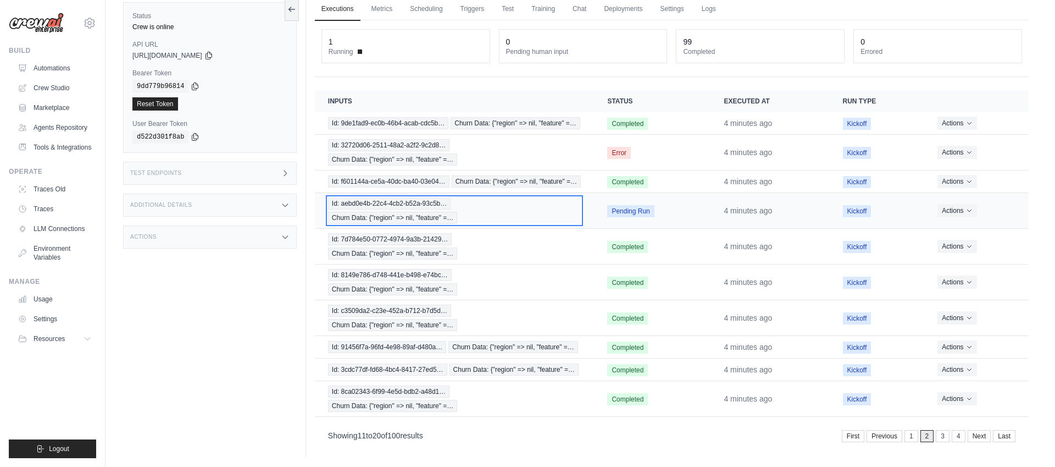
click at [478, 197] on div "Id: aebd0e4b-22c4-4cb2-b52a-93c5b… Churn Data: {"region" => nil, "feature" =…" at bounding box center [454, 210] width 253 height 26
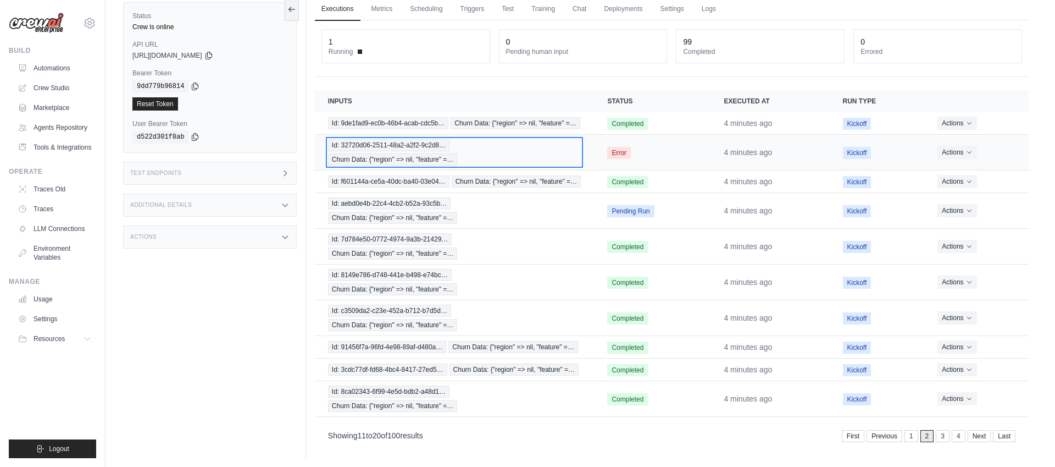
click at [458, 153] on span "Churn Data: {"region" => nil, "feature" =…" at bounding box center [393, 159] width 130 height 12
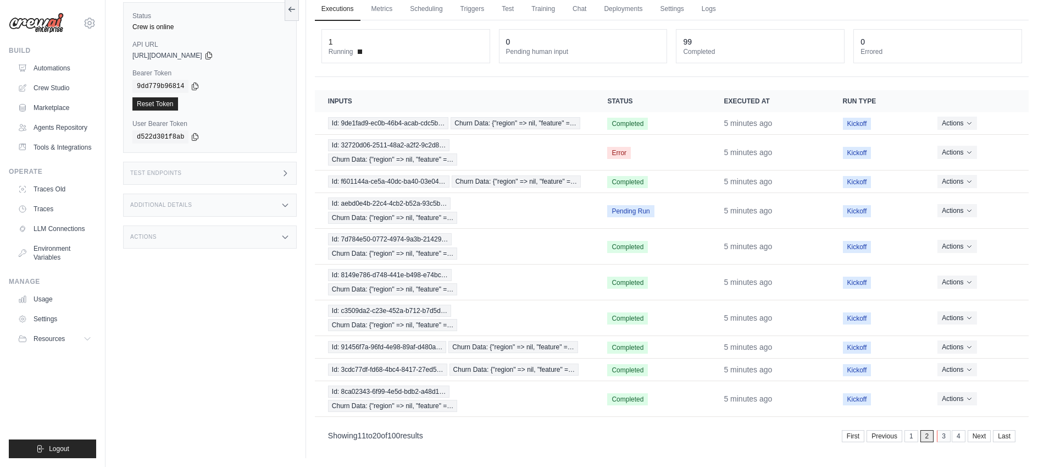
click at [944, 430] on link "3" at bounding box center [944, 436] width 14 height 12
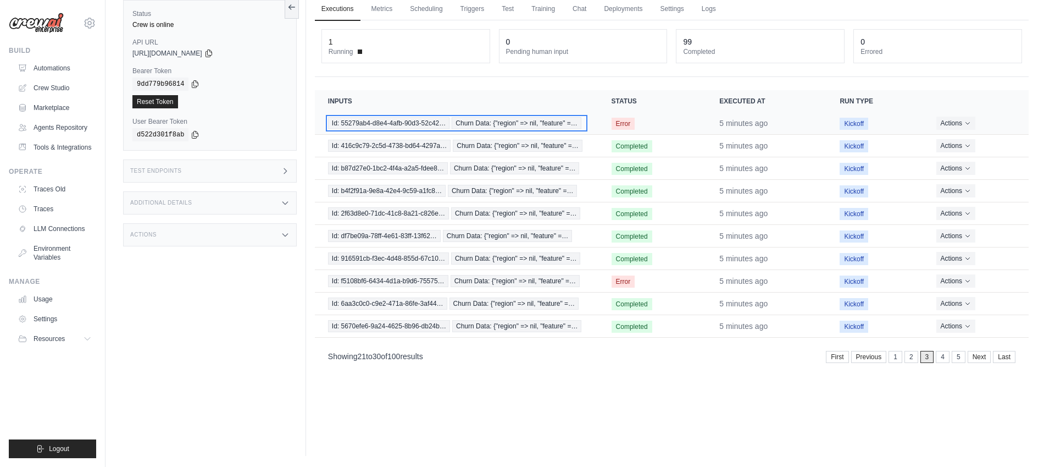
click at [581, 123] on div "Id: 55279ab4-d8e4-4afb-90d3-52c42… Churn Data: {"region" => nil, "feature" =…" at bounding box center [456, 123] width 257 height 12
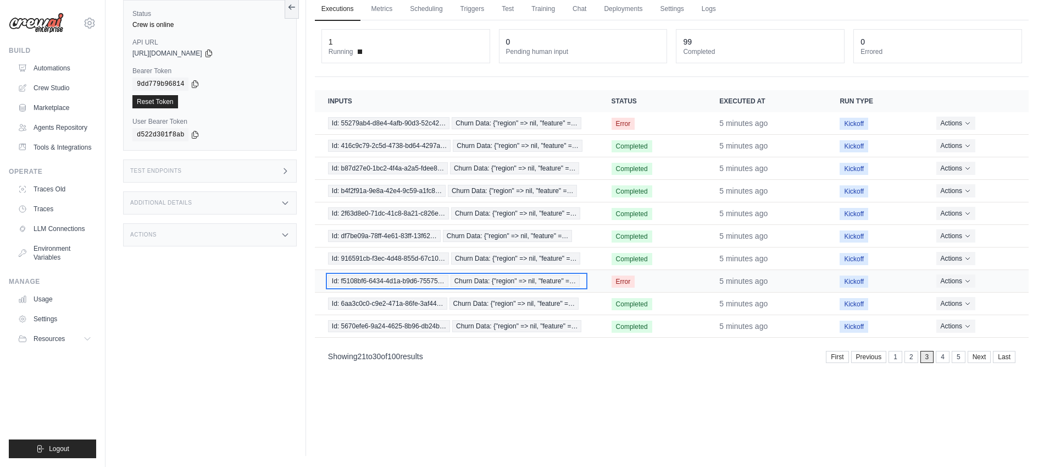
click at [564, 283] on span "Churn Data: {"region" => nil, "feature" =…" at bounding box center [516, 281] width 130 height 12
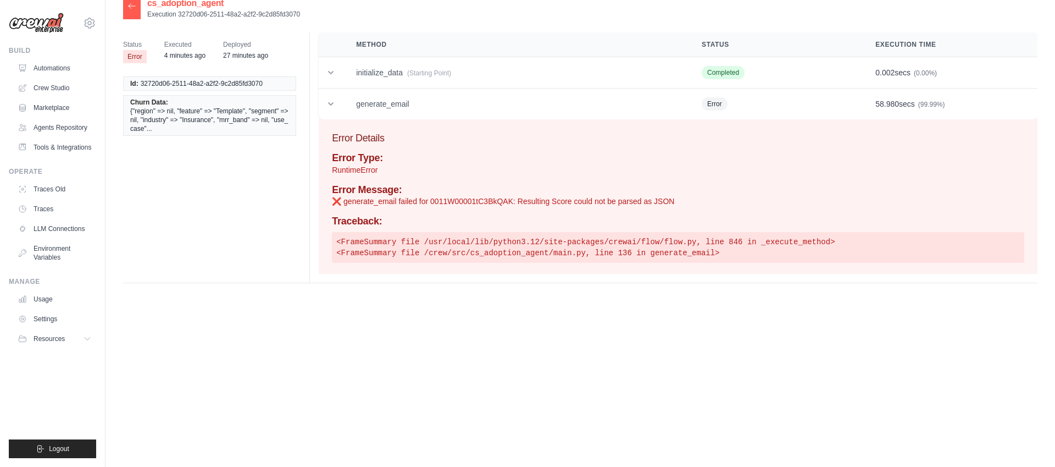
scroll to position [22, 0]
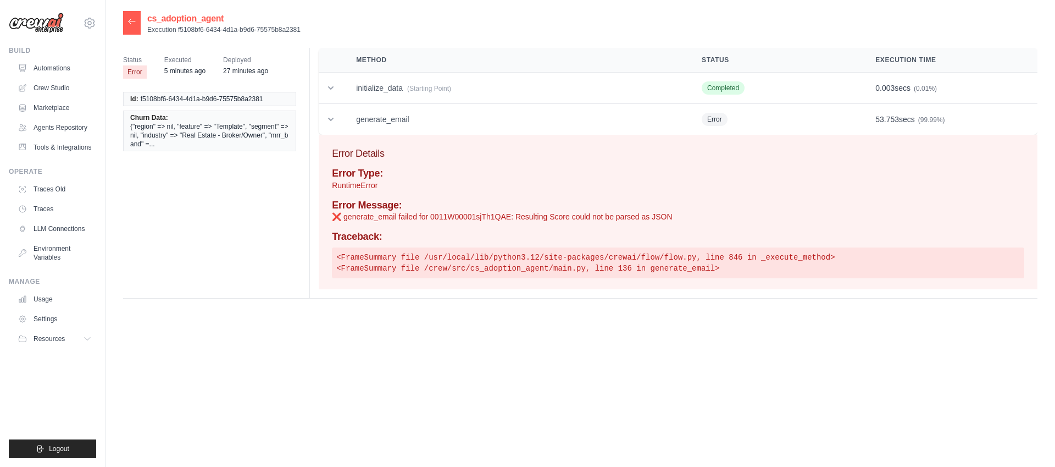
click at [459, 217] on p "❌ generate_email failed for 0011W00001sjTh1QAE: Resulting Score could not be pa…" at bounding box center [678, 216] width 692 height 11
copy p "0011W00001sjTh1QAE"
